Goal: Task Accomplishment & Management: Manage account settings

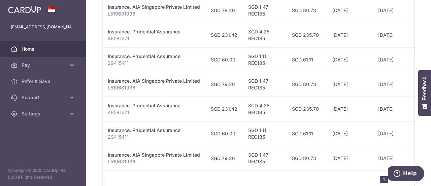
scroll to position [335, 0]
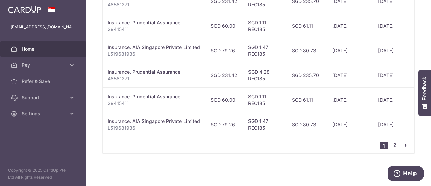
click at [391, 144] on link "2" at bounding box center [395, 145] width 8 height 8
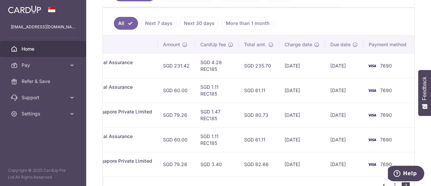
scroll to position [206, 0]
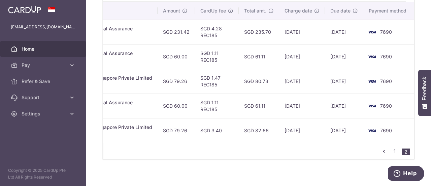
click at [392, 155] on link "1" at bounding box center [395, 151] width 8 height 8
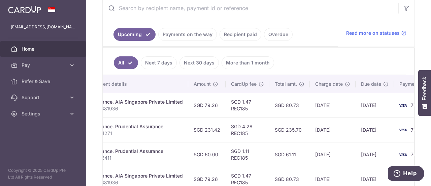
scroll to position [167, 0]
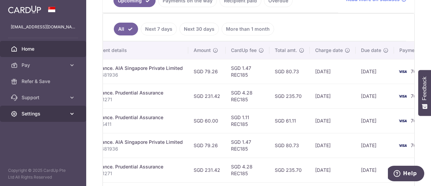
click at [42, 108] on link "Settings" at bounding box center [43, 113] width 86 height 16
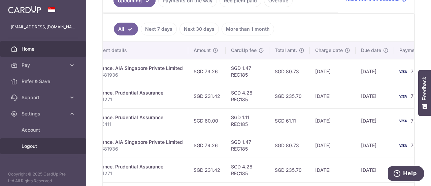
click at [39, 146] on span "Logout" at bounding box center [44, 145] width 44 height 7
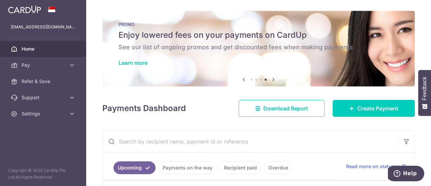
scroll to position [67, 0]
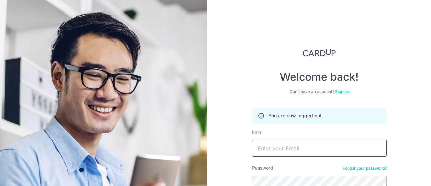
click at [270, 150] on input "Email" at bounding box center [319, 147] width 135 height 17
type input "[EMAIL_ADDRESS][DOMAIN_NAME]"
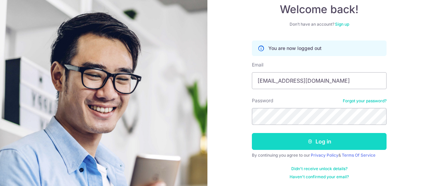
click at [306, 137] on button "Log in" at bounding box center [319, 141] width 135 height 17
